Goal: Navigation & Orientation: Go to known website

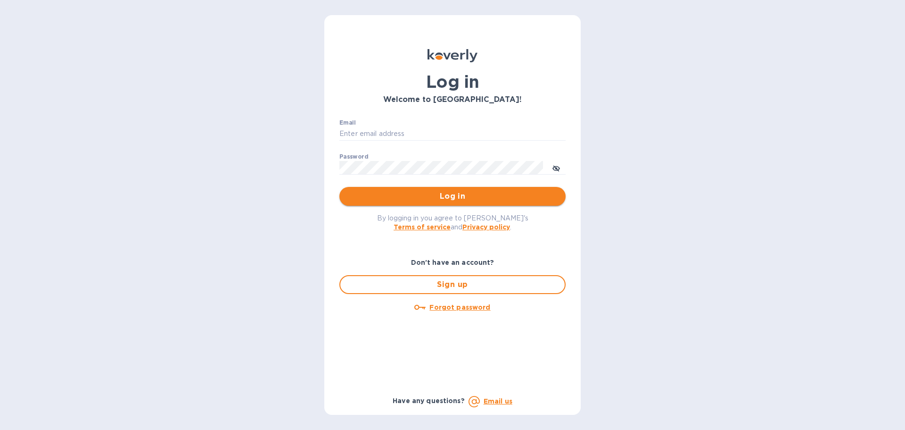
type input "WILLY@DRAGONLINKUSA.COM"
click at [453, 193] on span "Log in" at bounding box center [452, 195] width 211 height 11
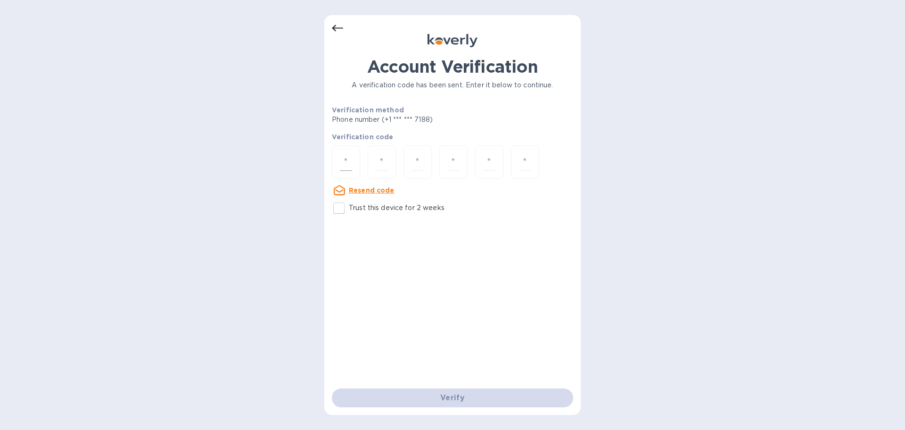
click at [348, 168] on input "number" at bounding box center [346, 161] width 12 height 17
type input "2"
type input "4"
type input "3"
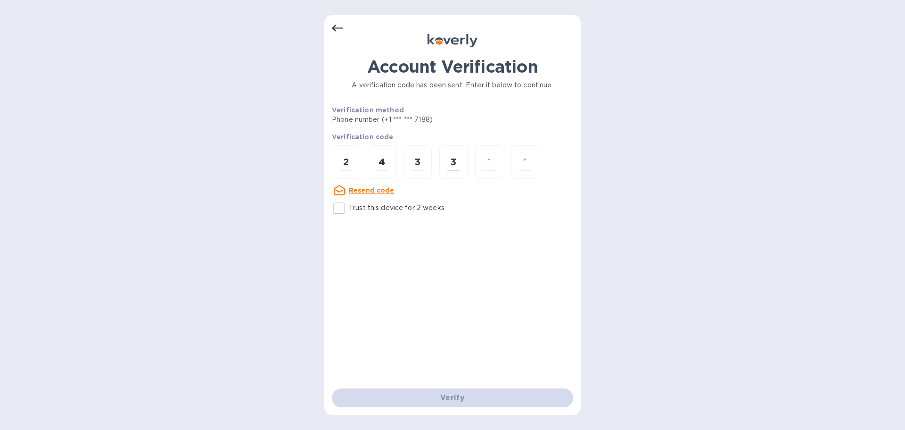
type input "2"
type input "3"
